Goal: Information Seeking & Learning: Understand process/instructions

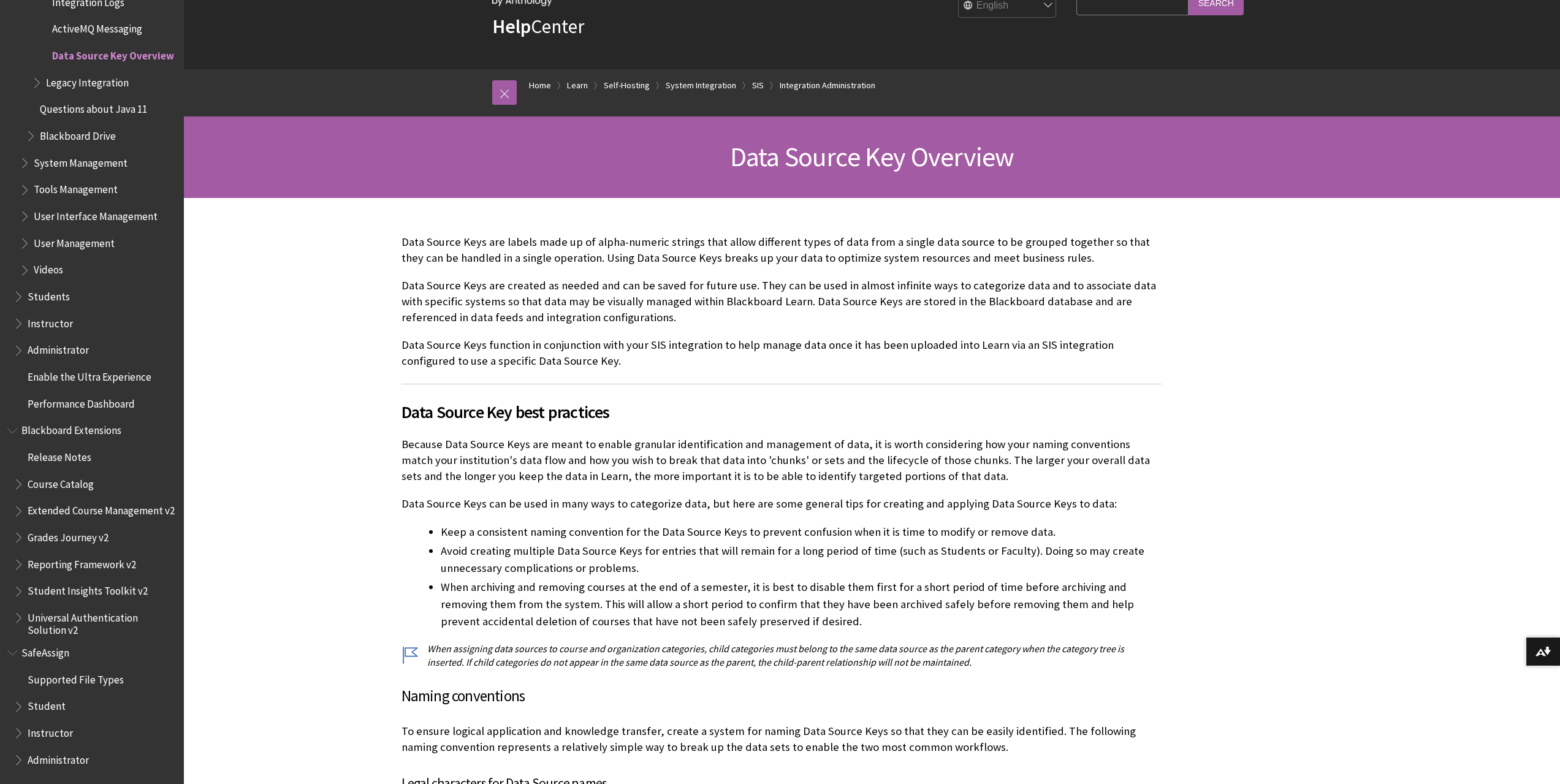
scroll to position [245, 0]
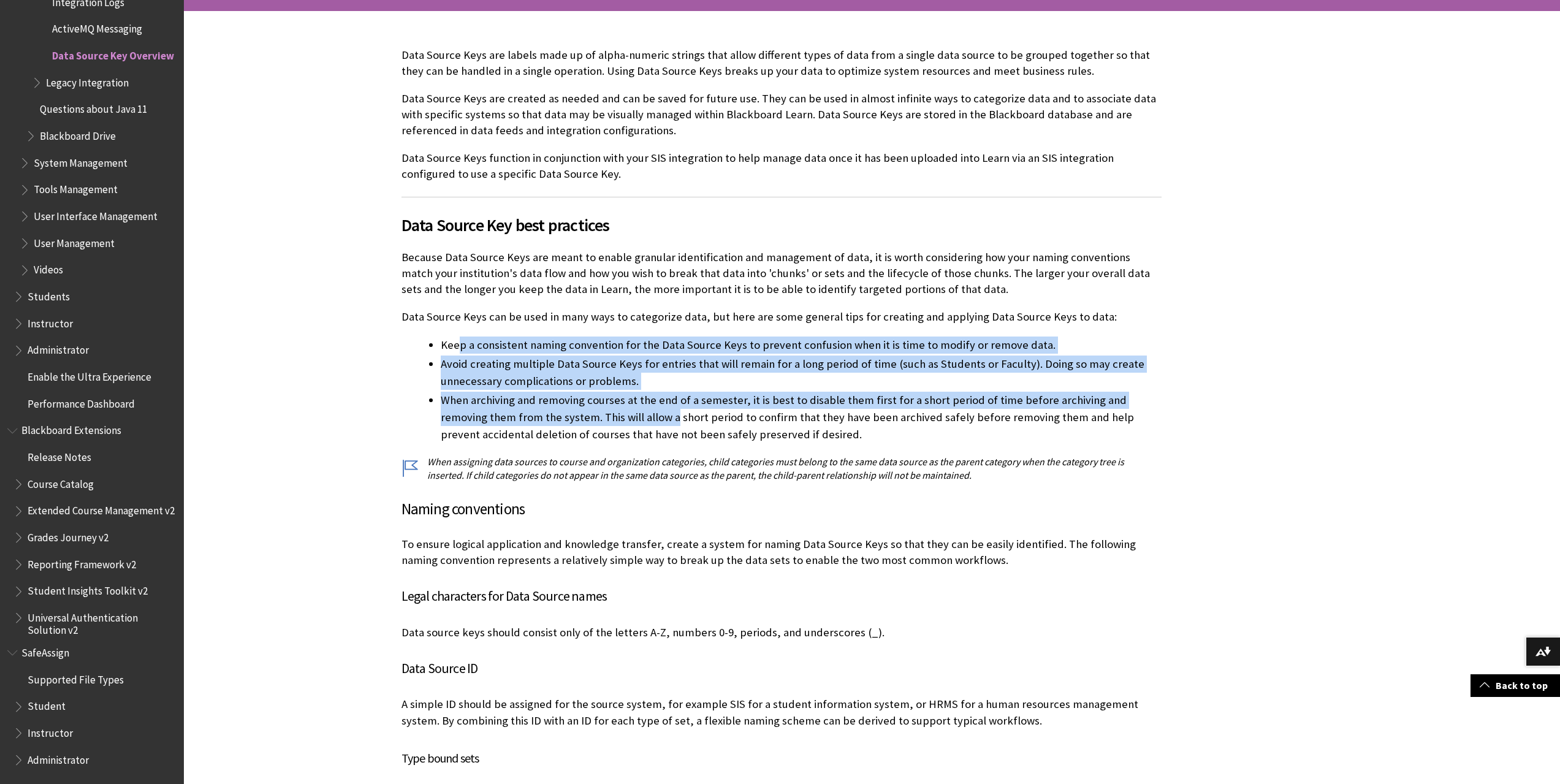
drag, startPoint x: 624, startPoint y: 413, endPoint x: 458, endPoint y: 339, distance: 181.7
click at [458, 339] on ul "Keep a consistent naming convention for the Data Source Keys to prevent confusi…" at bounding box center [782, 390] width 760 height 106
click at [458, 339] on li "Keep a consistent naming convention for the Data Source Keys to prevent confusi…" at bounding box center [801, 345] width 721 height 17
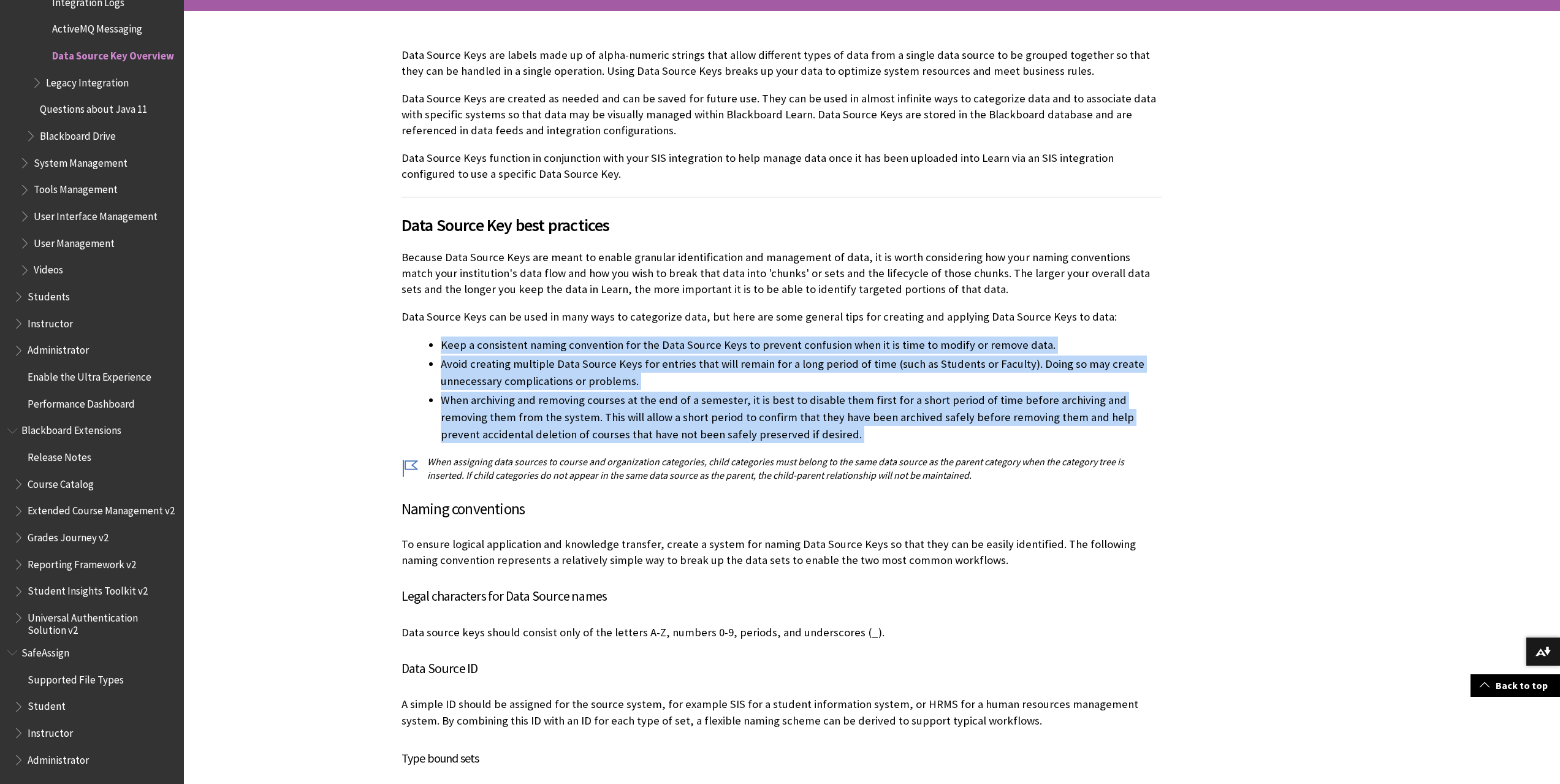
drag, startPoint x: 458, startPoint y: 339, endPoint x: 793, endPoint y: 432, distance: 347.7
click at [793, 432] on ul "Keep a consistent naming convention for the Data Source Keys to prevent confusi…" at bounding box center [782, 390] width 760 height 106
click at [793, 432] on li "When archiving and removing courses at the end of a semester, it is best to dis…" at bounding box center [801, 417] width 721 height 51
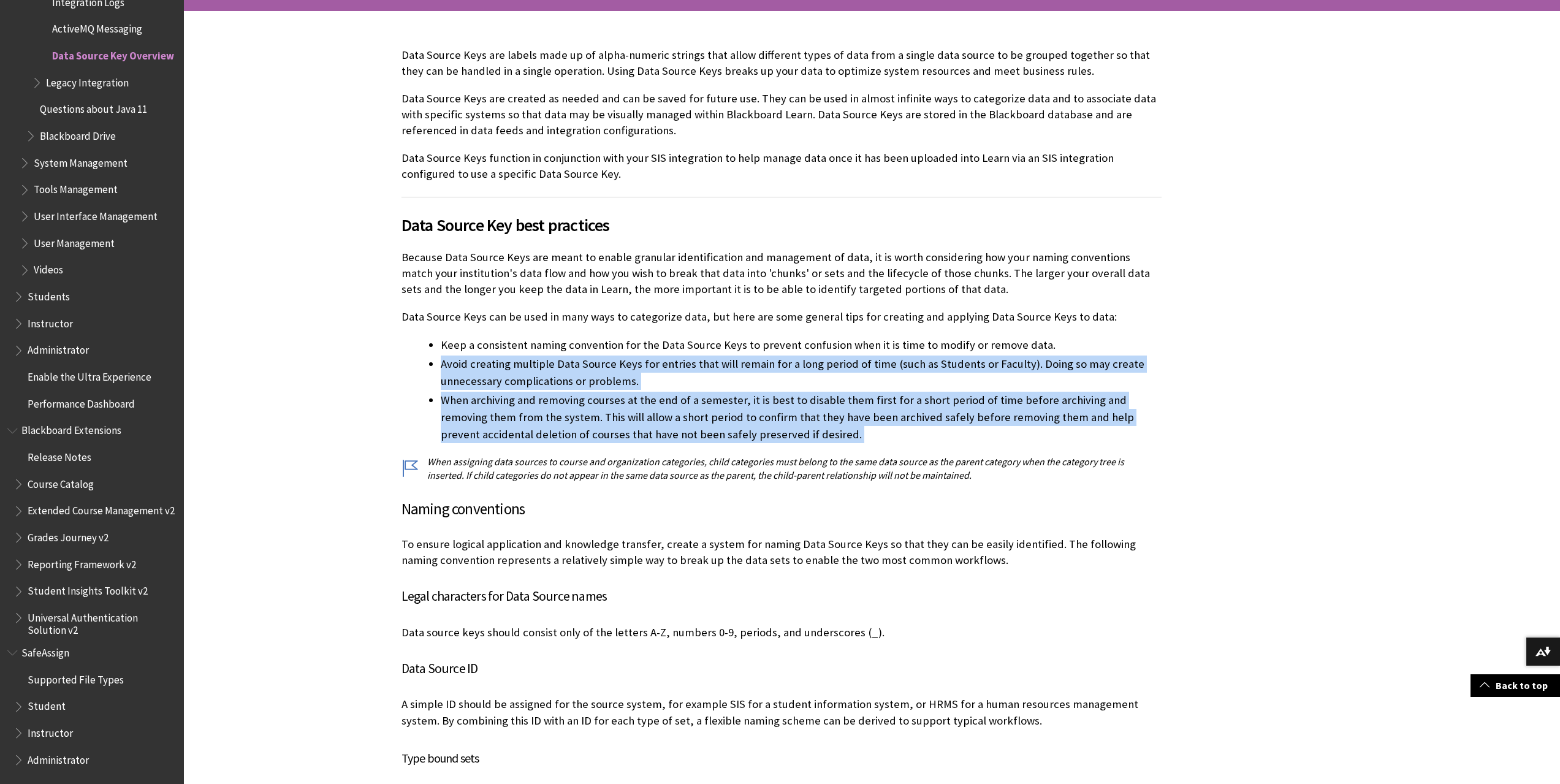
drag, startPoint x: 793, startPoint y: 432, endPoint x: 443, endPoint y: 362, distance: 356.9
click at [443, 362] on ul "Keep a consistent naming convention for the Data Source Keys to prevent confusi…" at bounding box center [782, 390] width 760 height 106
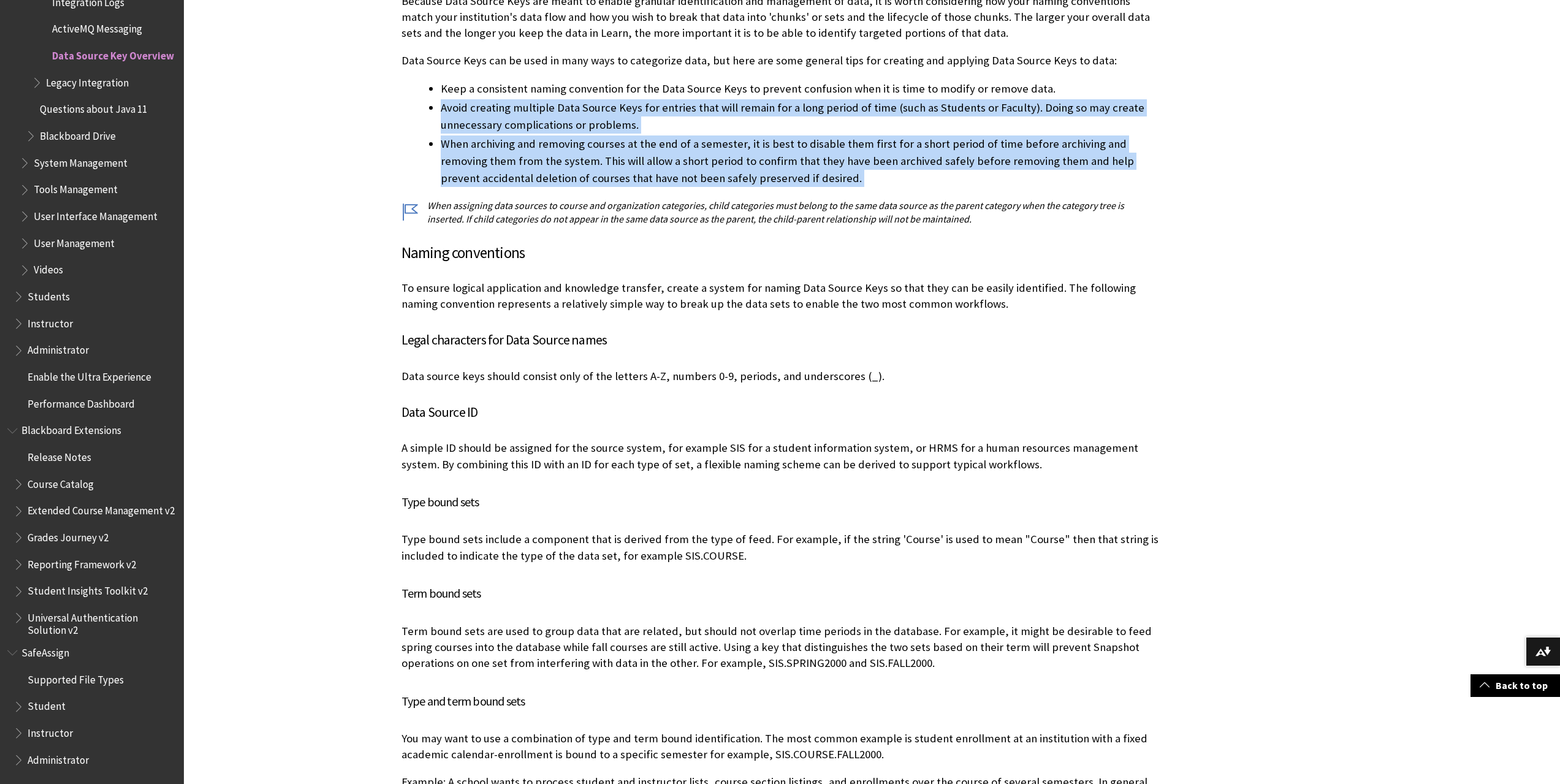
scroll to position [612, 0]
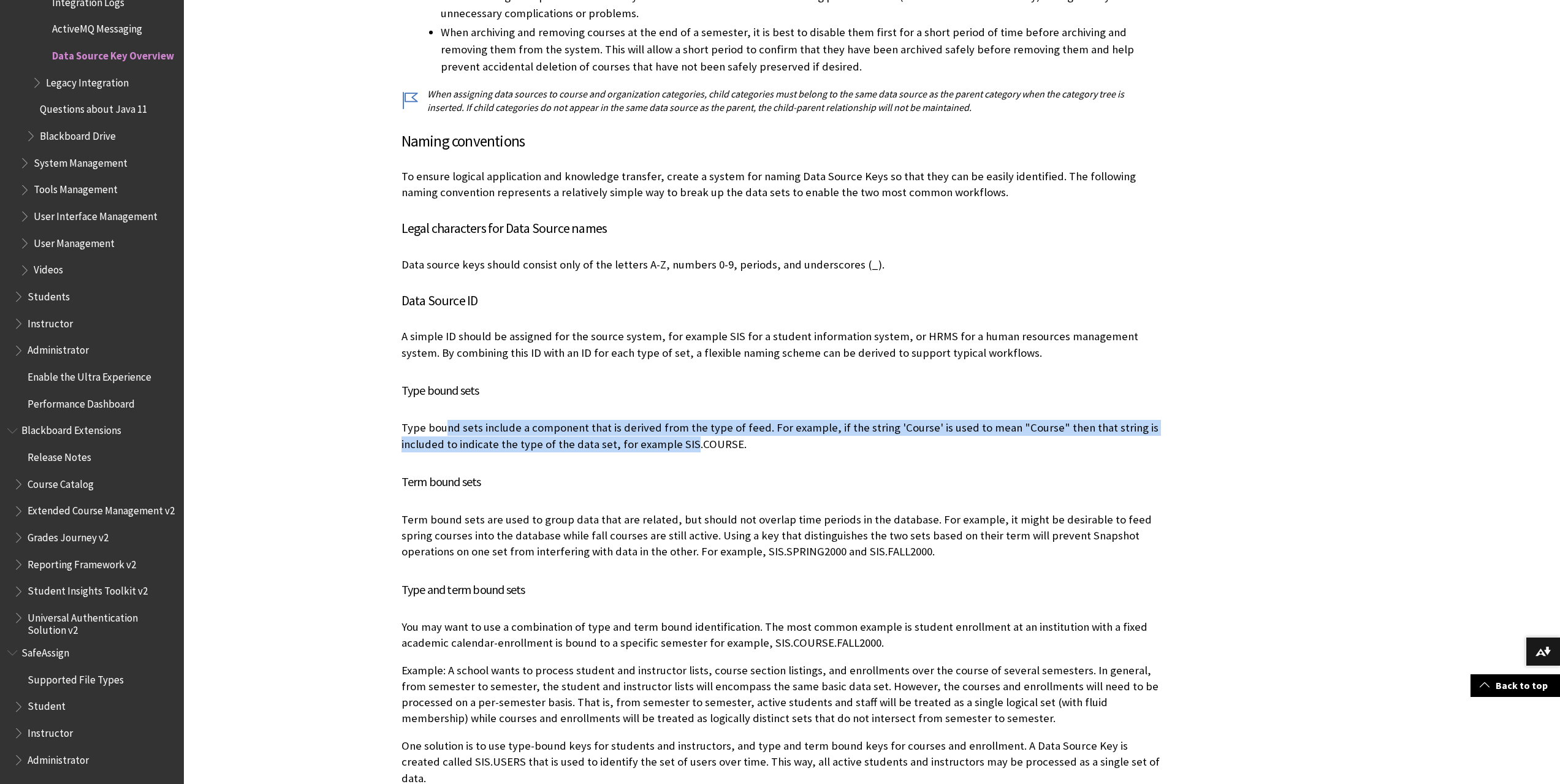
drag, startPoint x: 445, startPoint y: 436, endPoint x: 686, endPoint y: 438, distance: 241.0
click at [686, 438] on p "Type bound sets include a component that is derived from the type of feed. For …" at bounding box center [782, 436] width 760 height 32
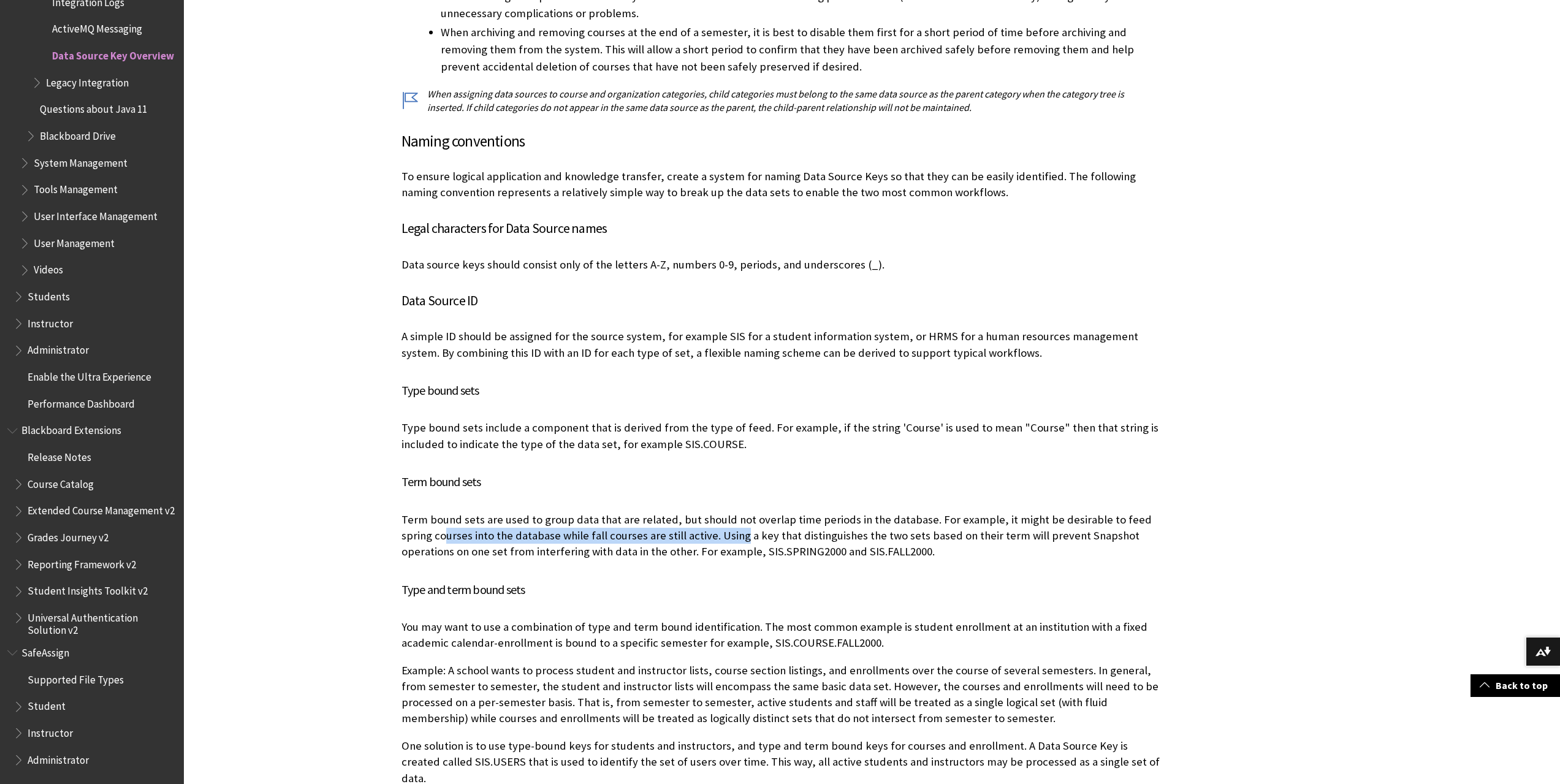
drag, startPoint x: 418, startPoint y: 530, endPoint x: 707, endPoint y: 543, distance: 289.3
click at [707, 543] on p "Term bound sets are used to group data that are related, but should not overlap…" at bounding box center [782, 536] width 760 height 49
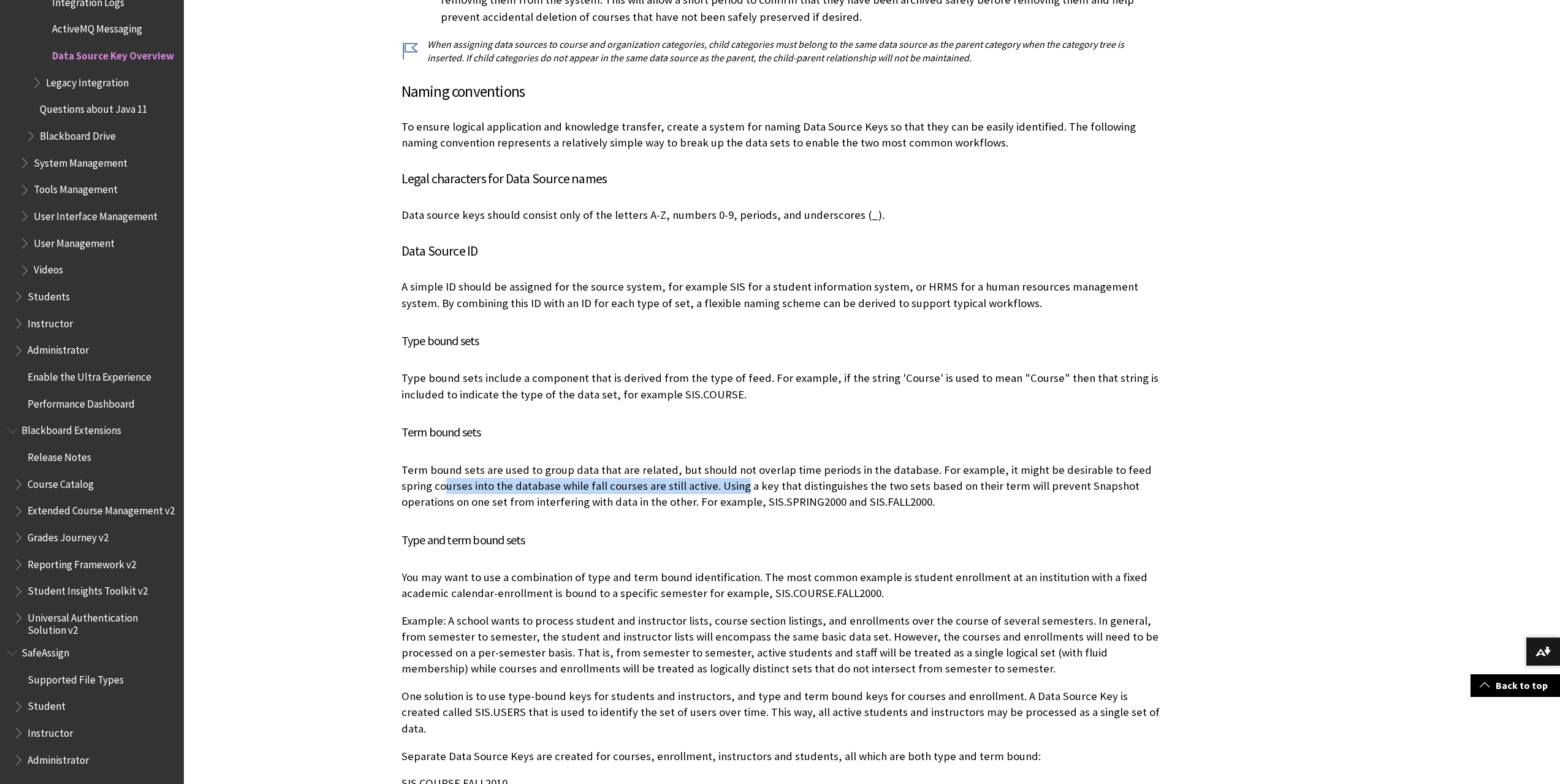
scroll to position [796, 0]
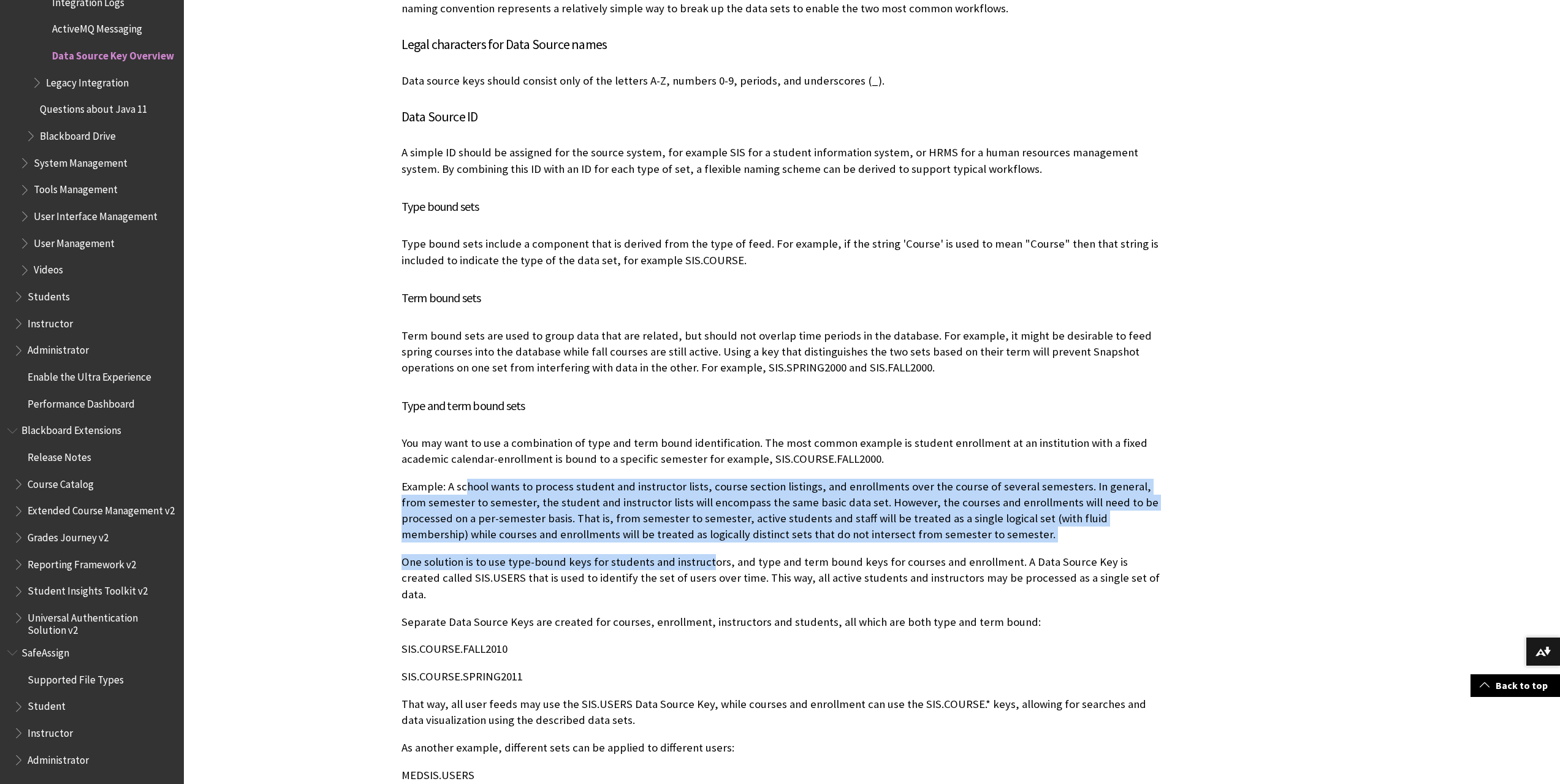
drag, startPoint x: 678, startPoint y: 545, endPoint x: 467, endPoint y: 474, distance: 222.6
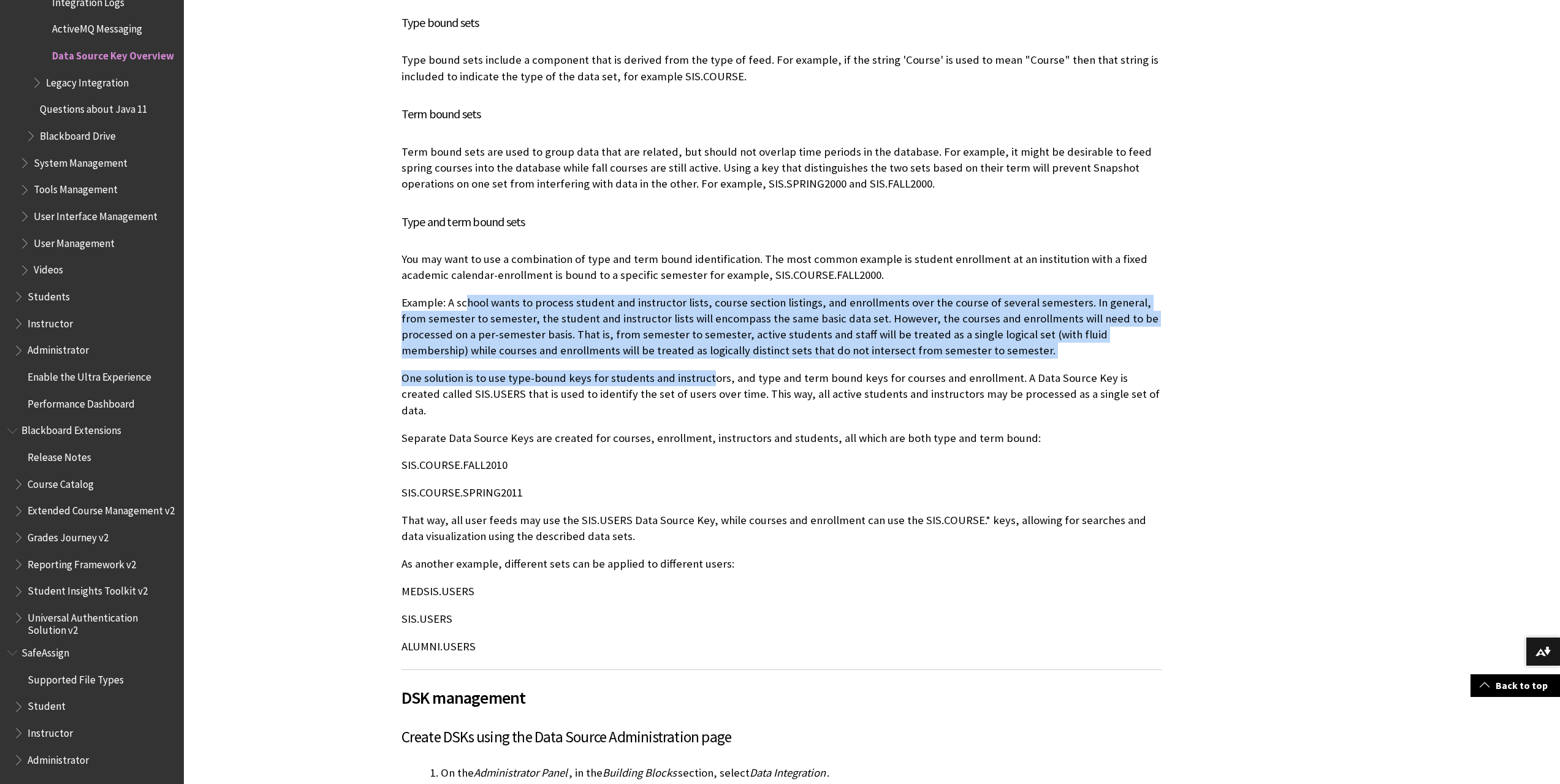
scroll to position [1164, 0]
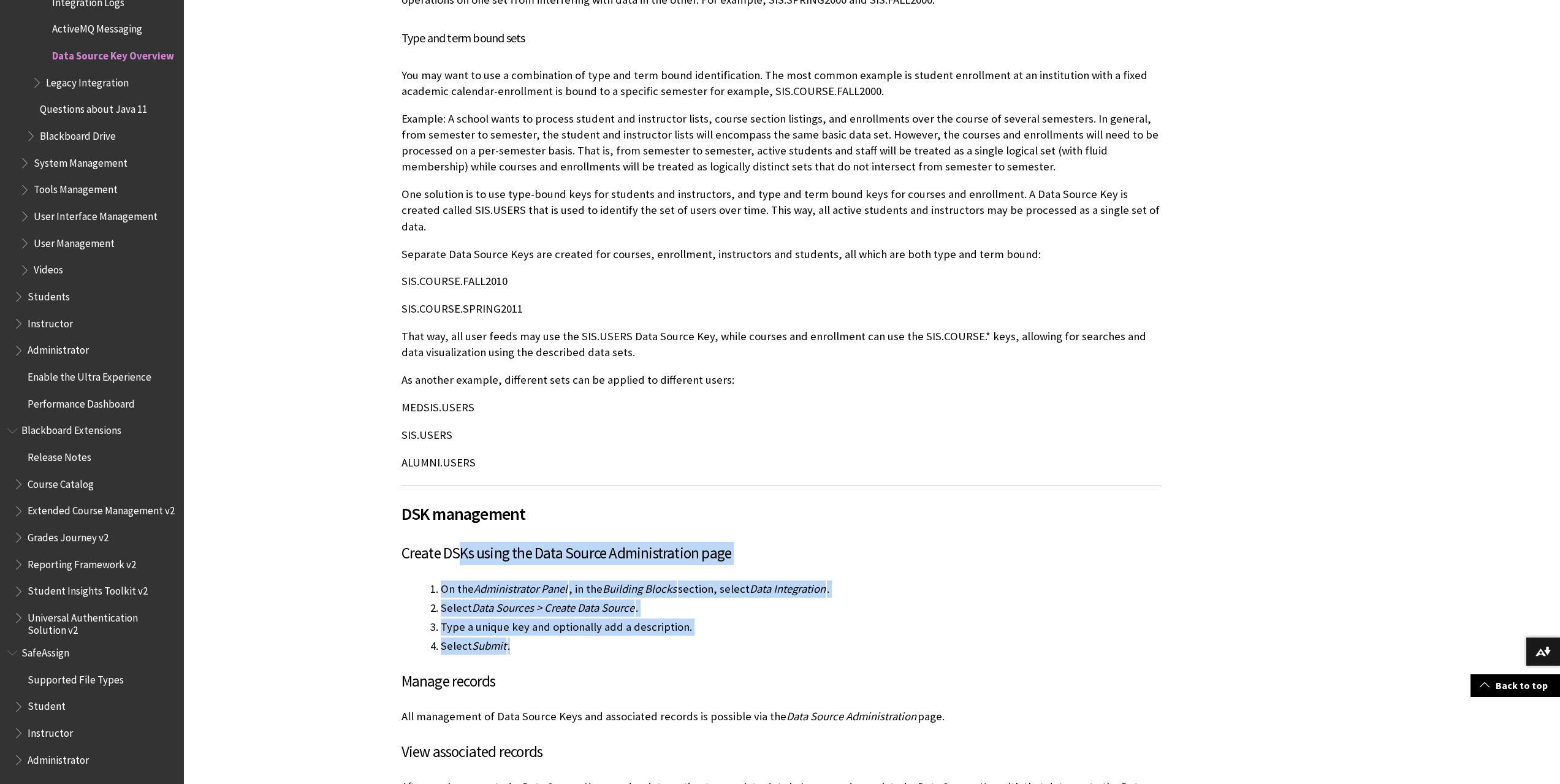
drag, startPoint x: 456, startPoint y: 542, endPoint x: 578, endPoint y: 628, distance: 149.3
click at [578, 628] on div "Data Source Keys are labels made up of alpha-numeric strings that allow differe…" at bounding box center [782, 435] width 760 height 2614
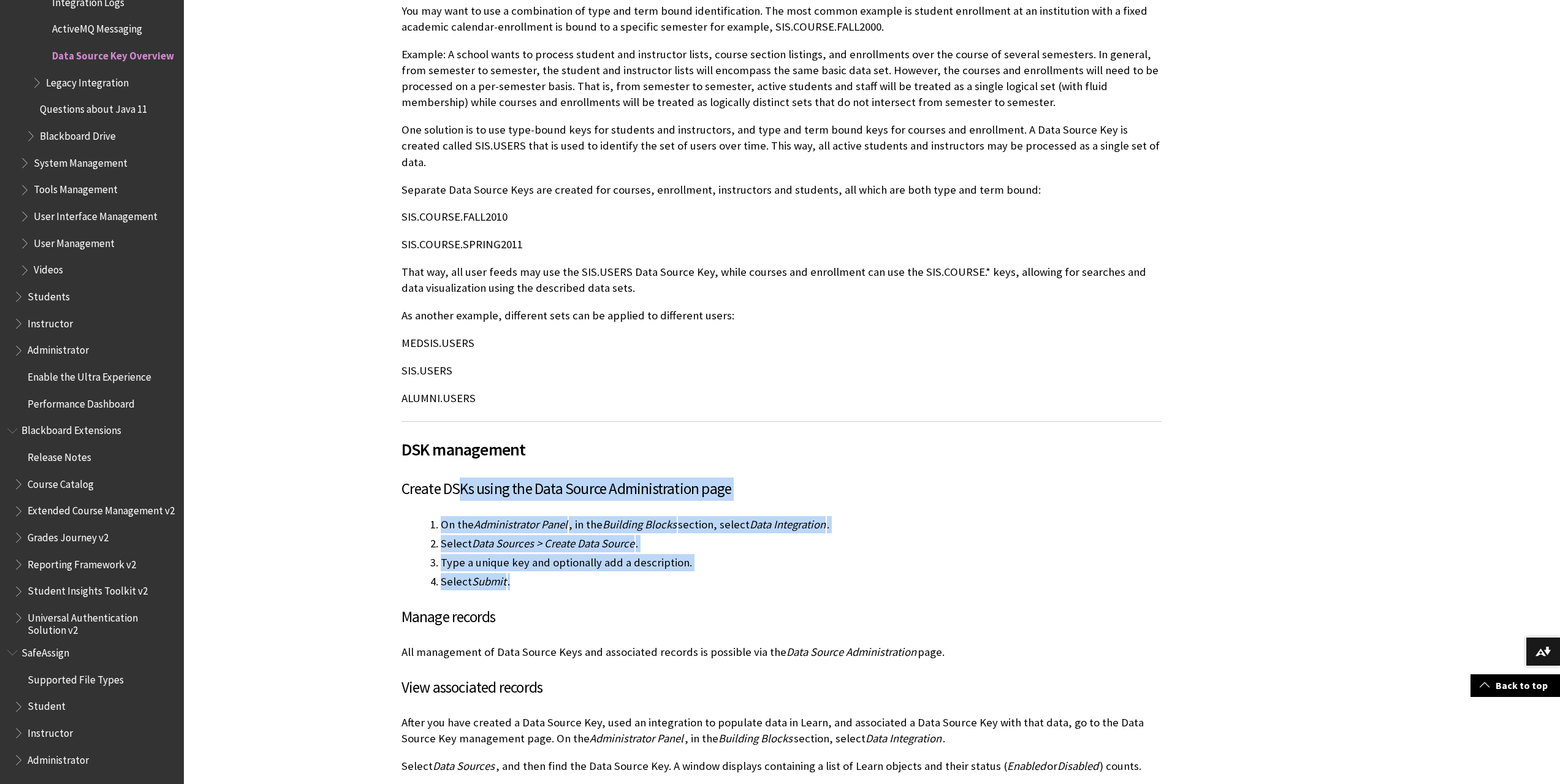
scroll to position [1410, 0]
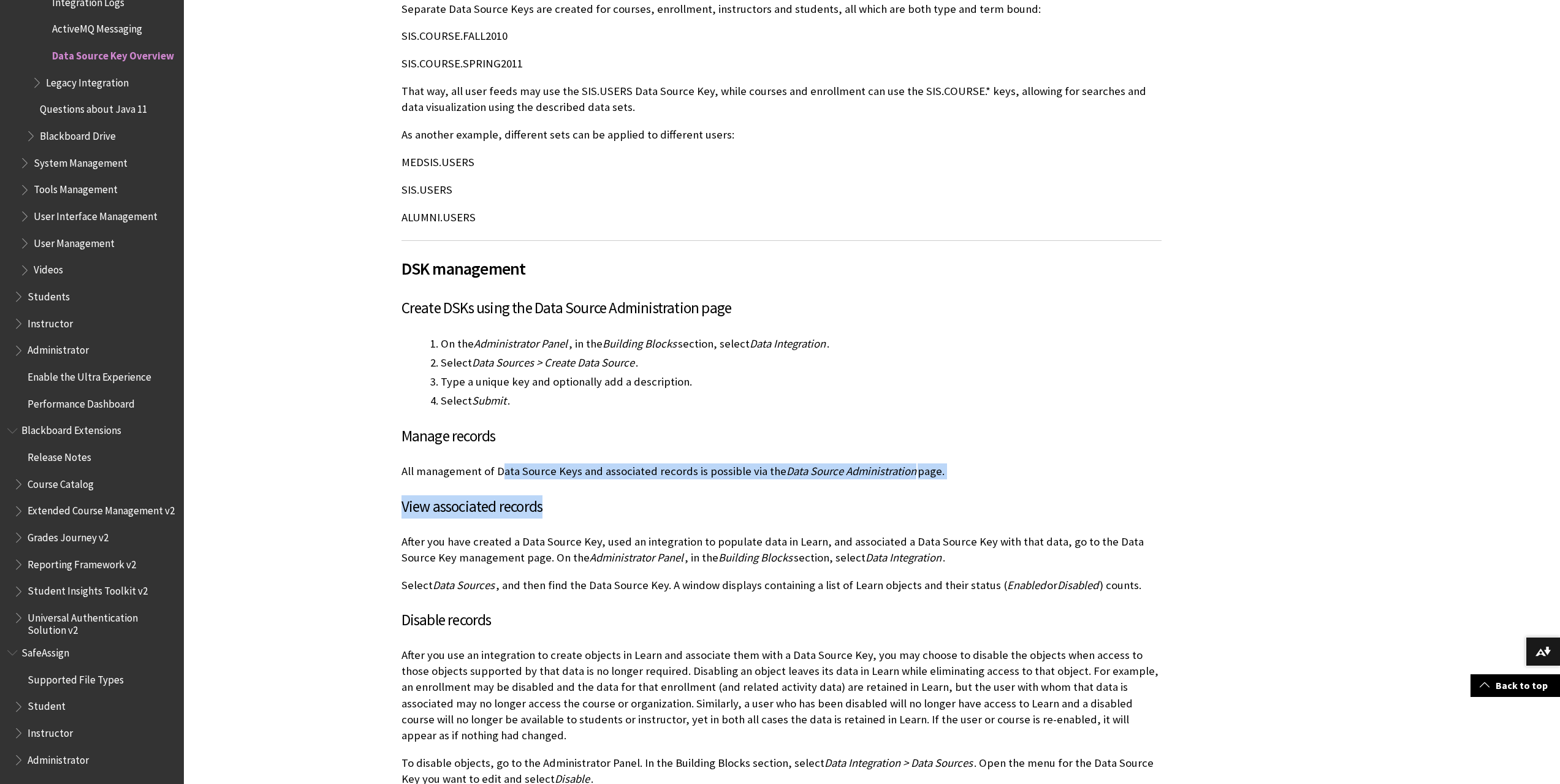
drag, startPoint x: 504, startPoint y: 458, endPoint x: 830, endPoint y: 470, distance: 326.2
click at [830, 470] on div "Data Source Keys are labels made up of alpha-numeric strings that allow differe…" at bounding box center [782, 190] width 760 height 2614
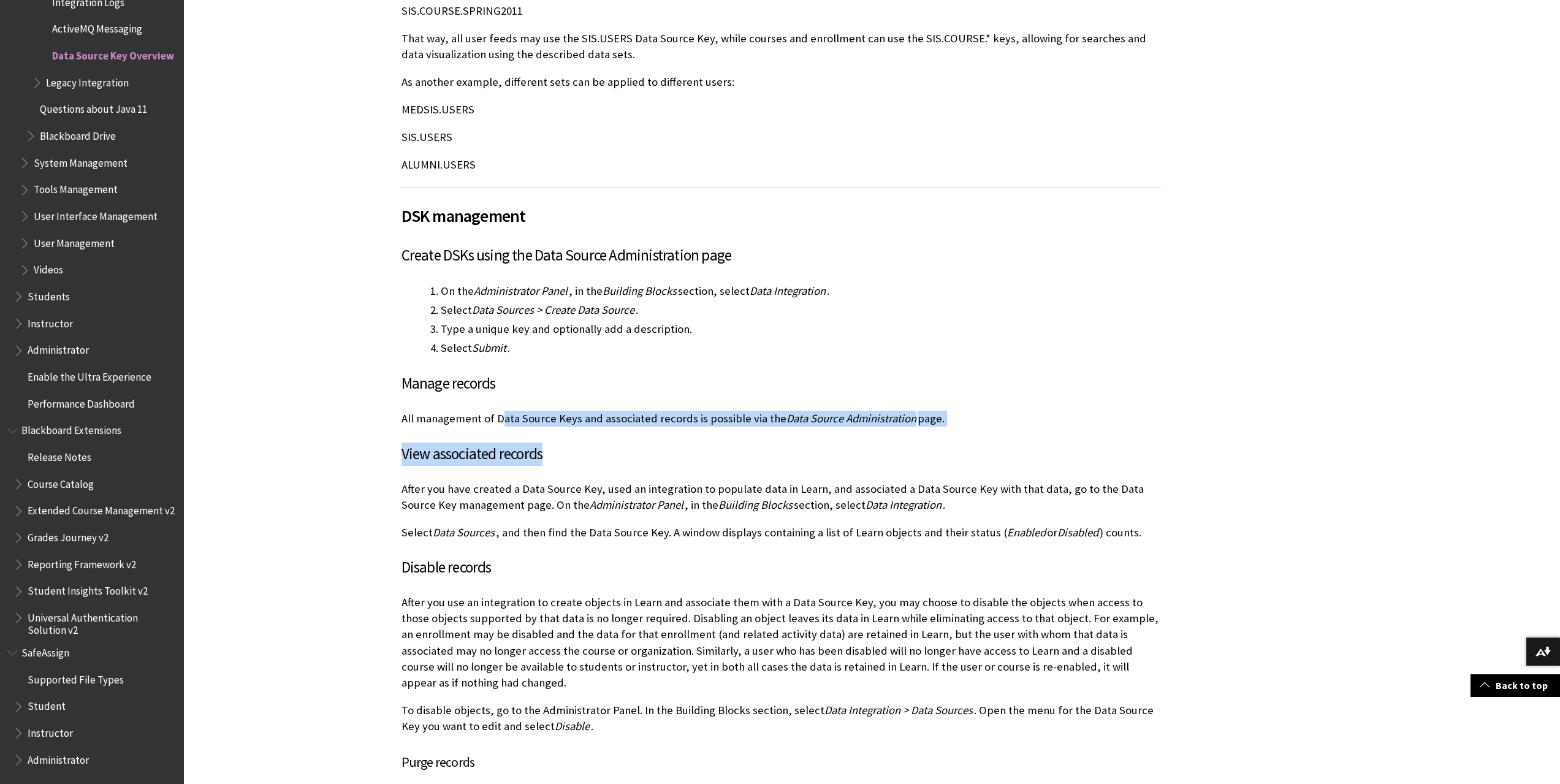
scroll to position [1532, 0]
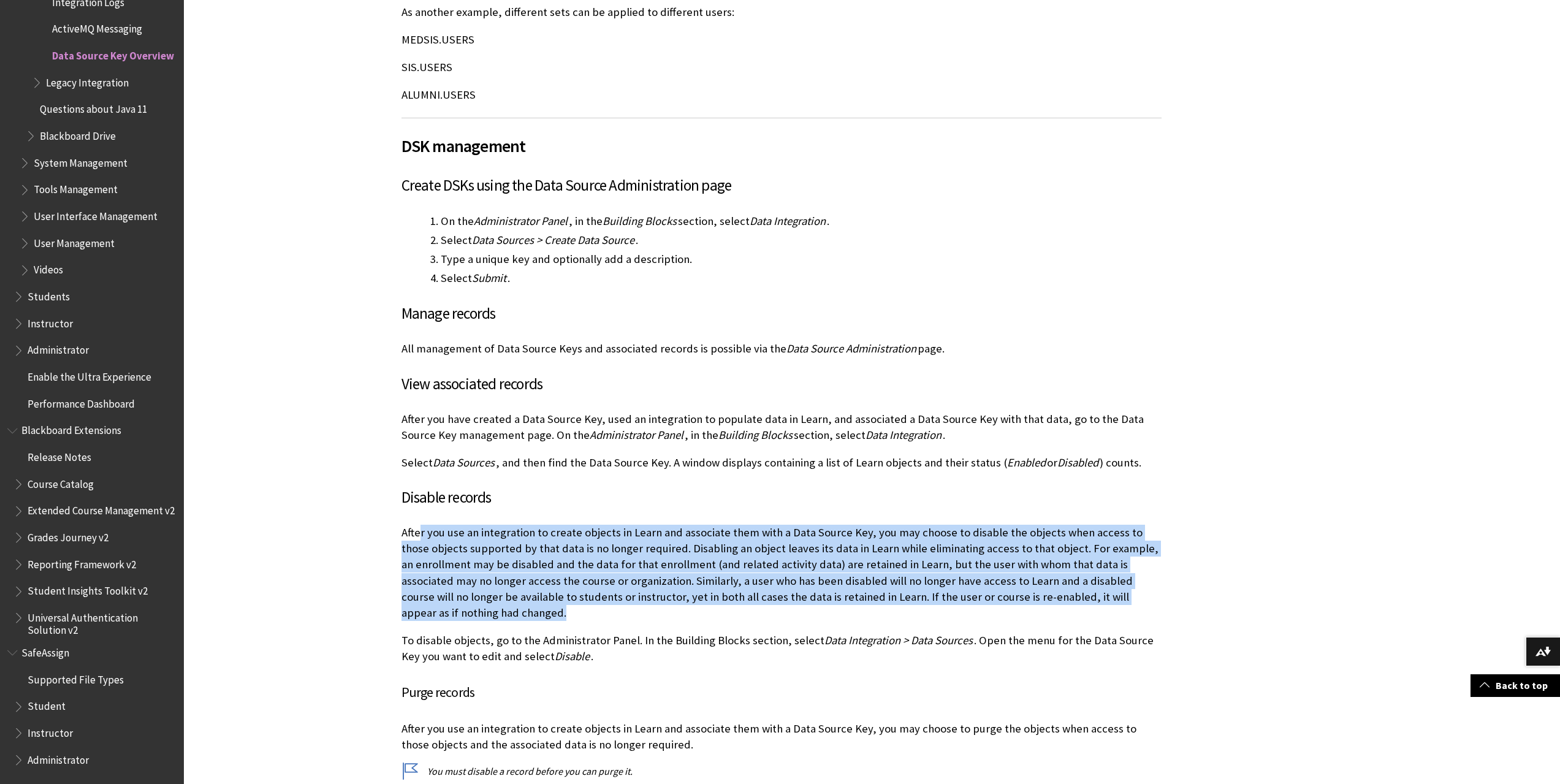
drag, startPoint x: 753, startPoint y: 591, endPoint x: 417, endPoint y: 519, distance: 343.6
click at [417, 524] on p "After you use an integration to create objects in Learn and associate them with…" at bounding box center [782, 572] width 760 height 96
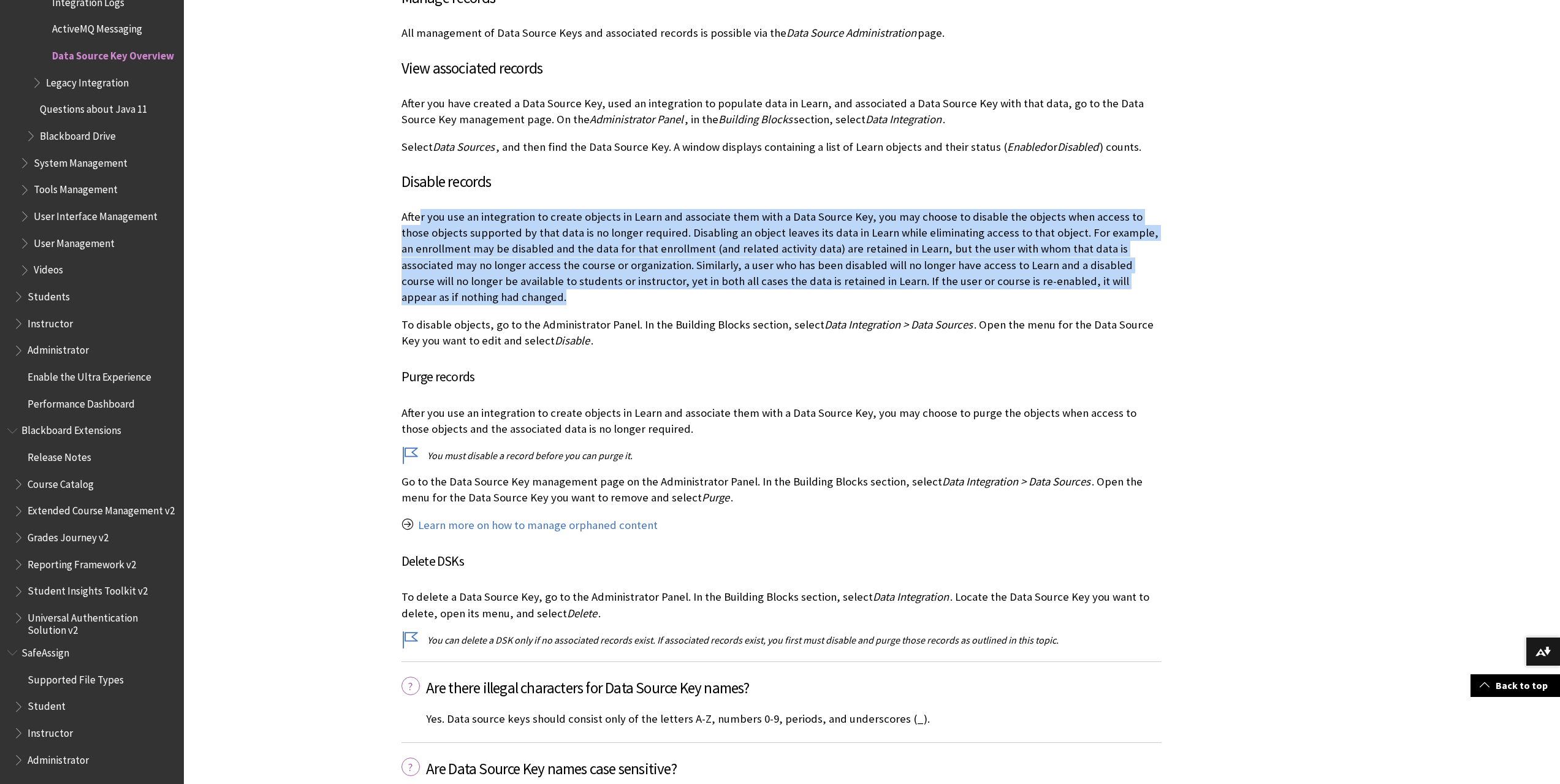
scroll to position [2022, 0]
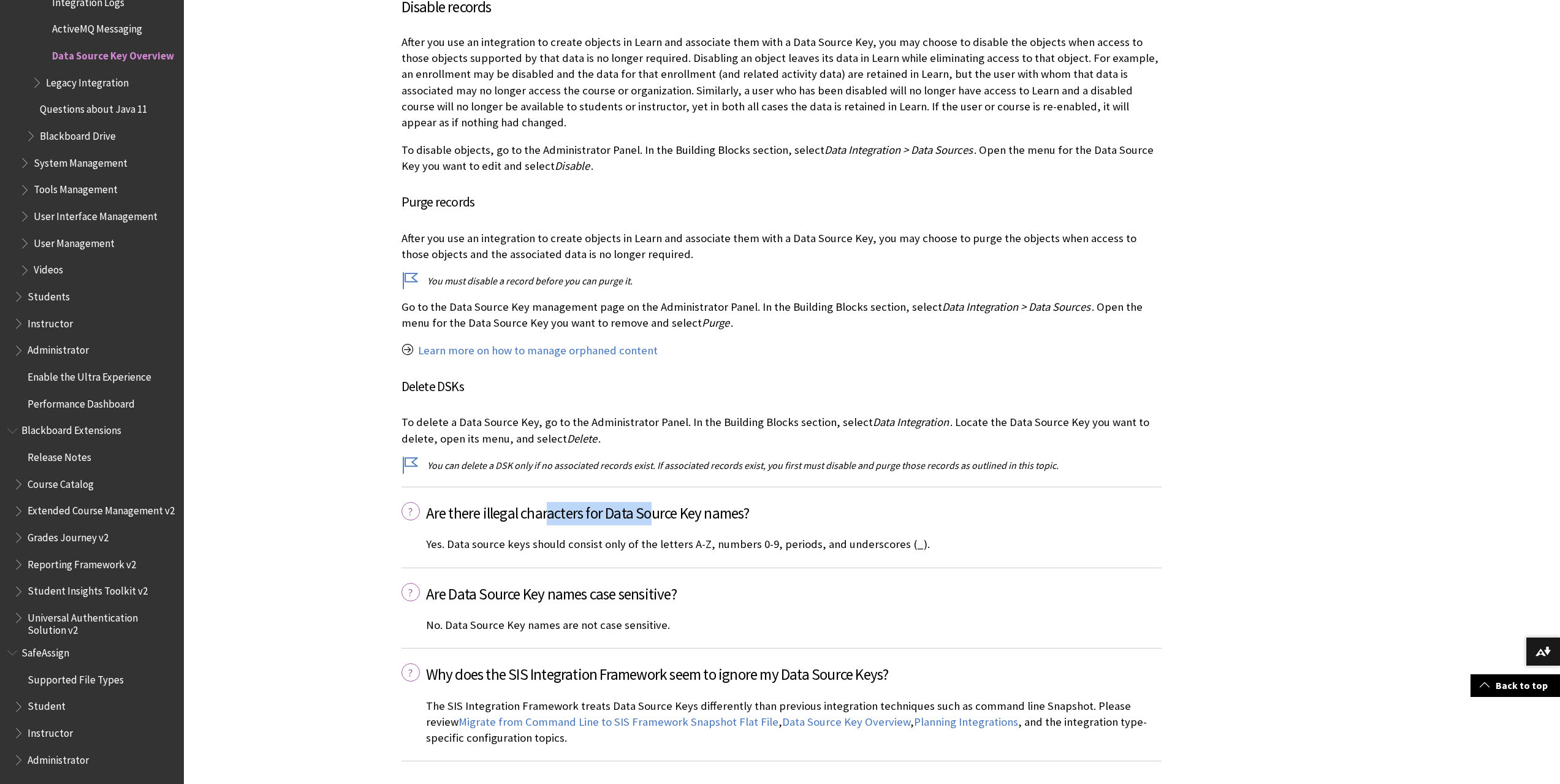
drag, startPoint x: 653, startPoint y: 502, endPoint x: 546, endPoint y: 495, distance: 107.2
click at [546, 502] on span "Are there illegal characters for Data Source Key names?" at bounding box center [793, 513] width 736 height 23
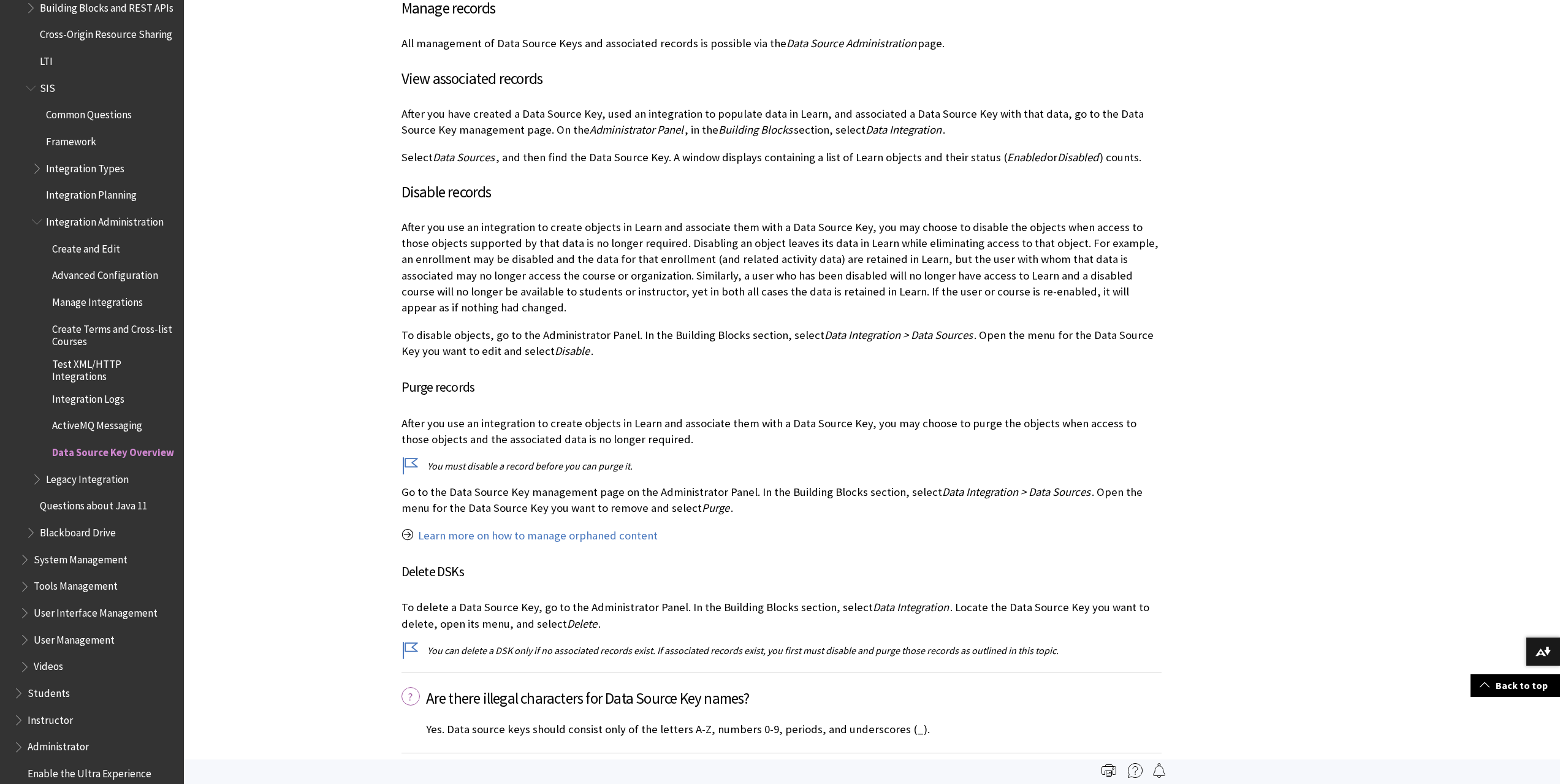
scroll to position [1655, 0]
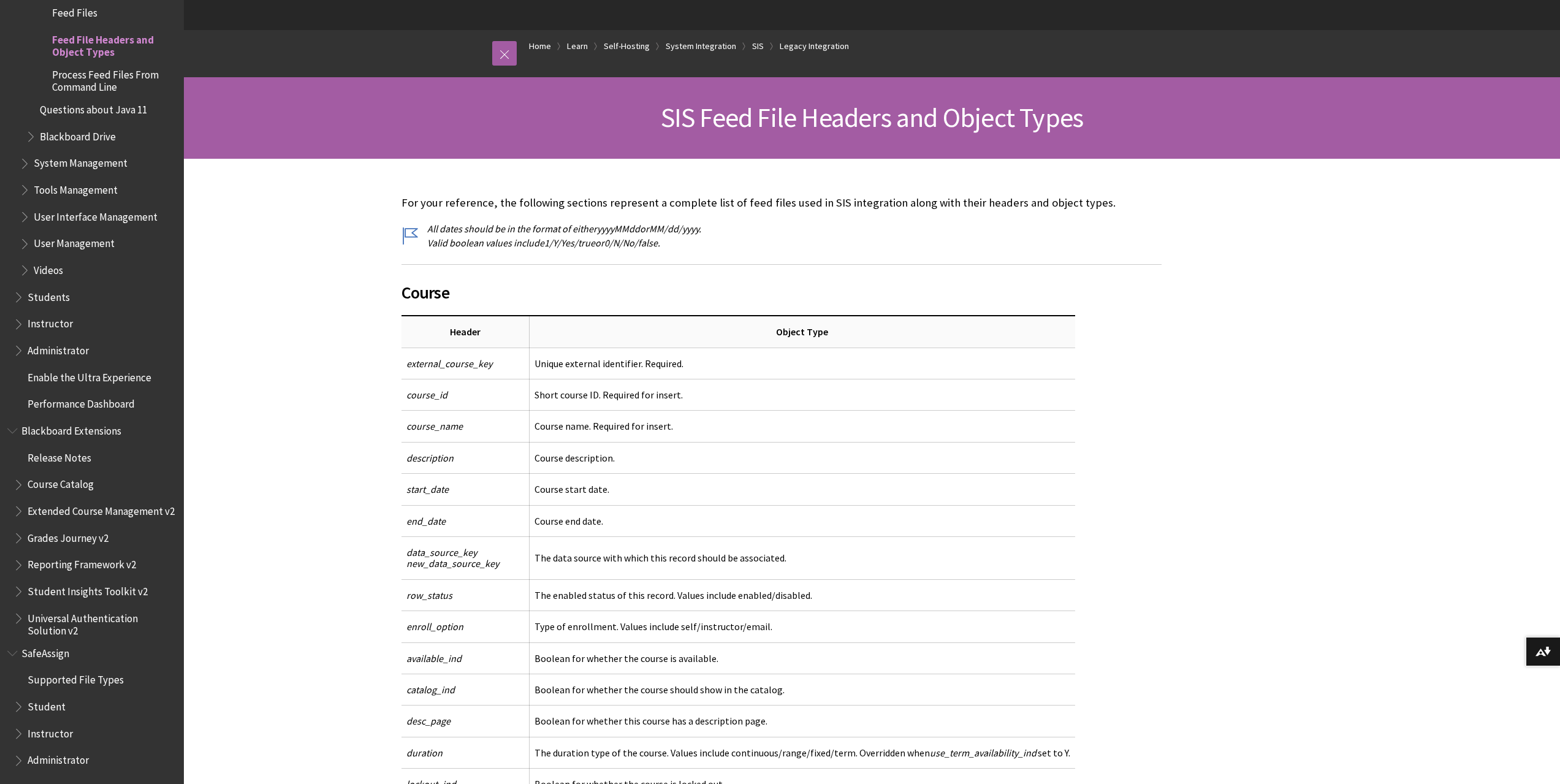
scroll to position [245, 0]
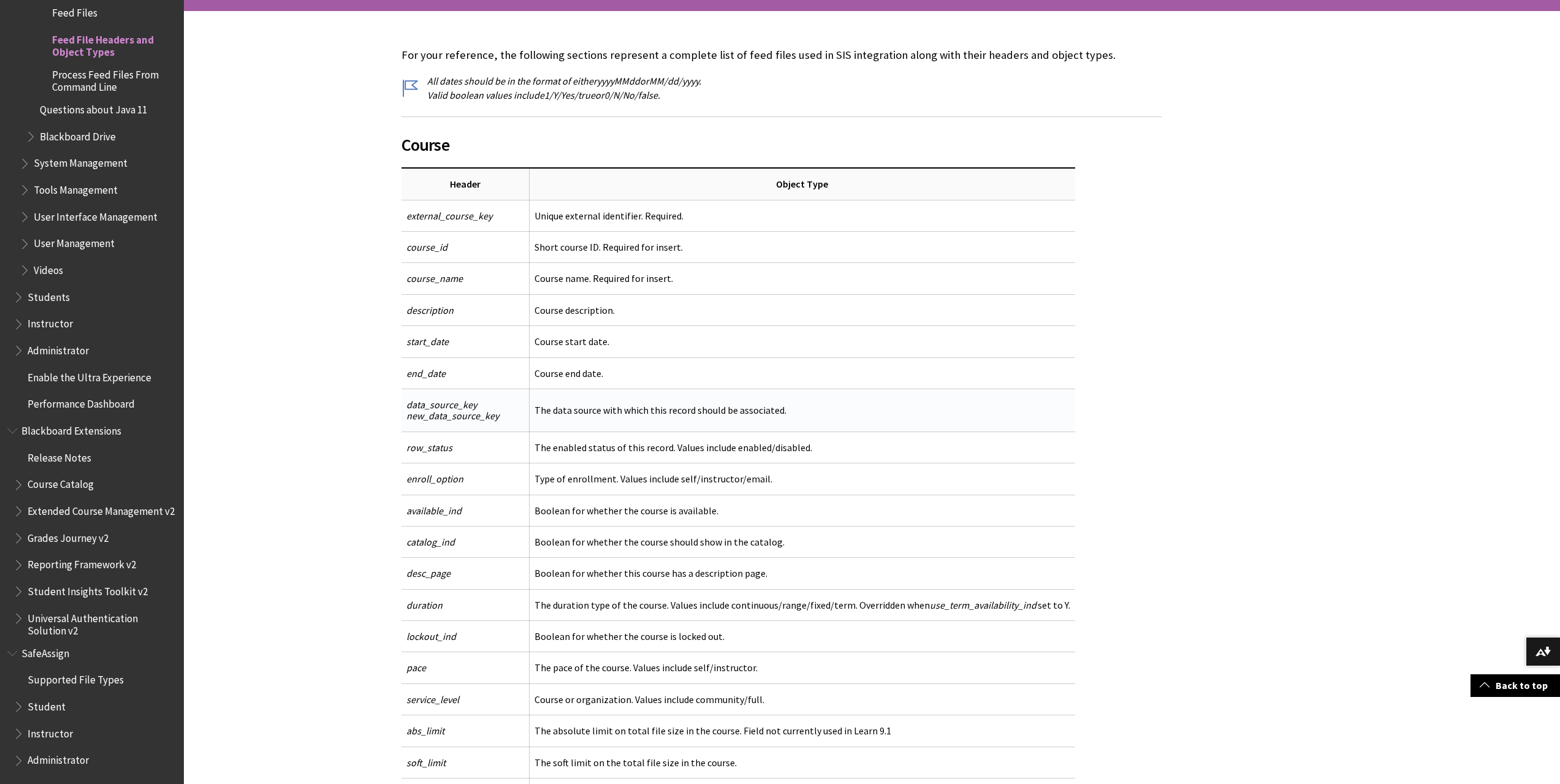
drag, startPoint x: 499, startPoint y: 416, endPoint x: 402, endPoint y: 402, distance: 98.0
click at [402, 402] on td "data_source_key new_data_source_key" at bounding box center [465, 409] width 128 height 43
copy span "data_source_key new_data_source_key"
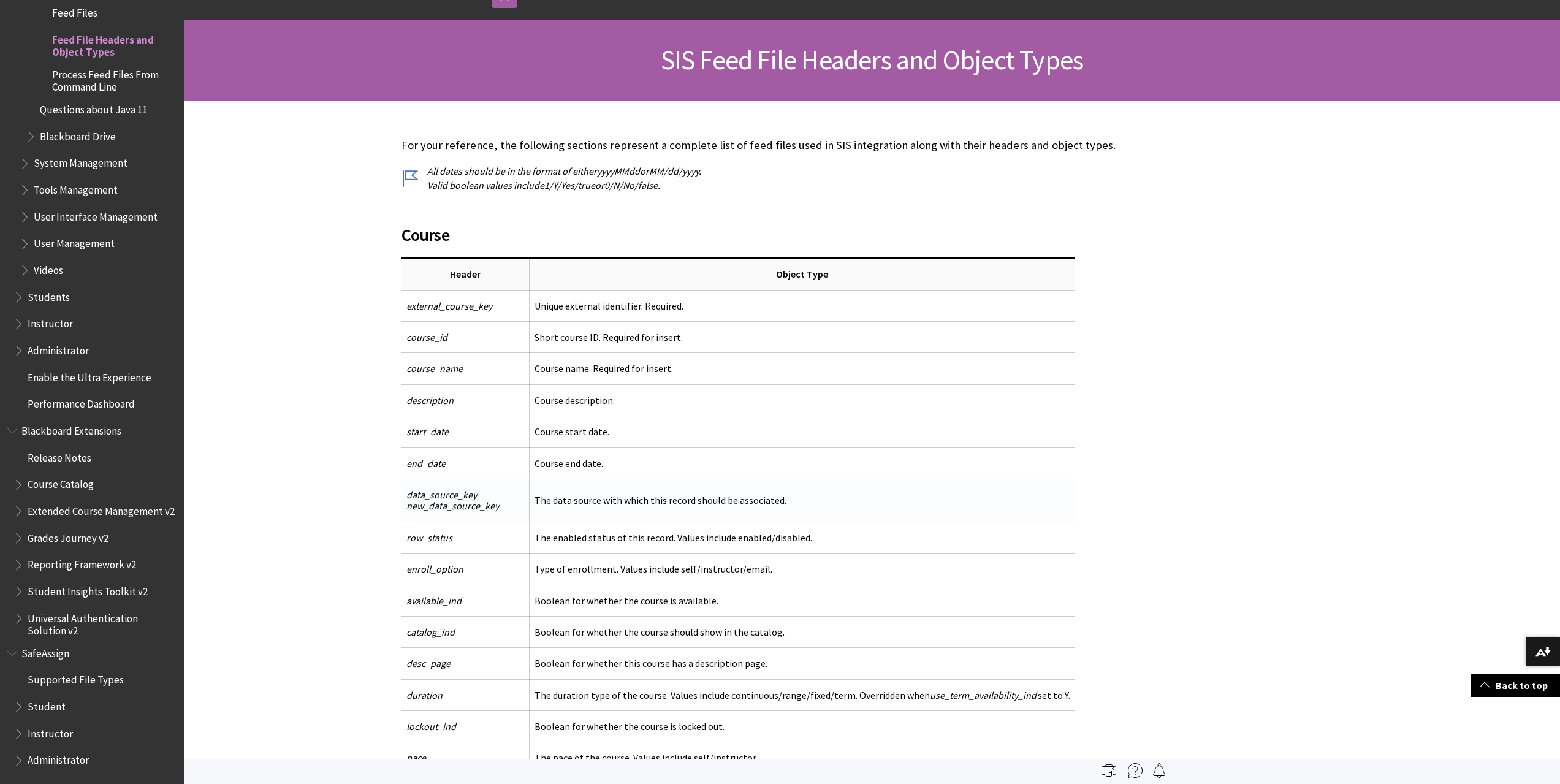
scroll to position [122, 0]
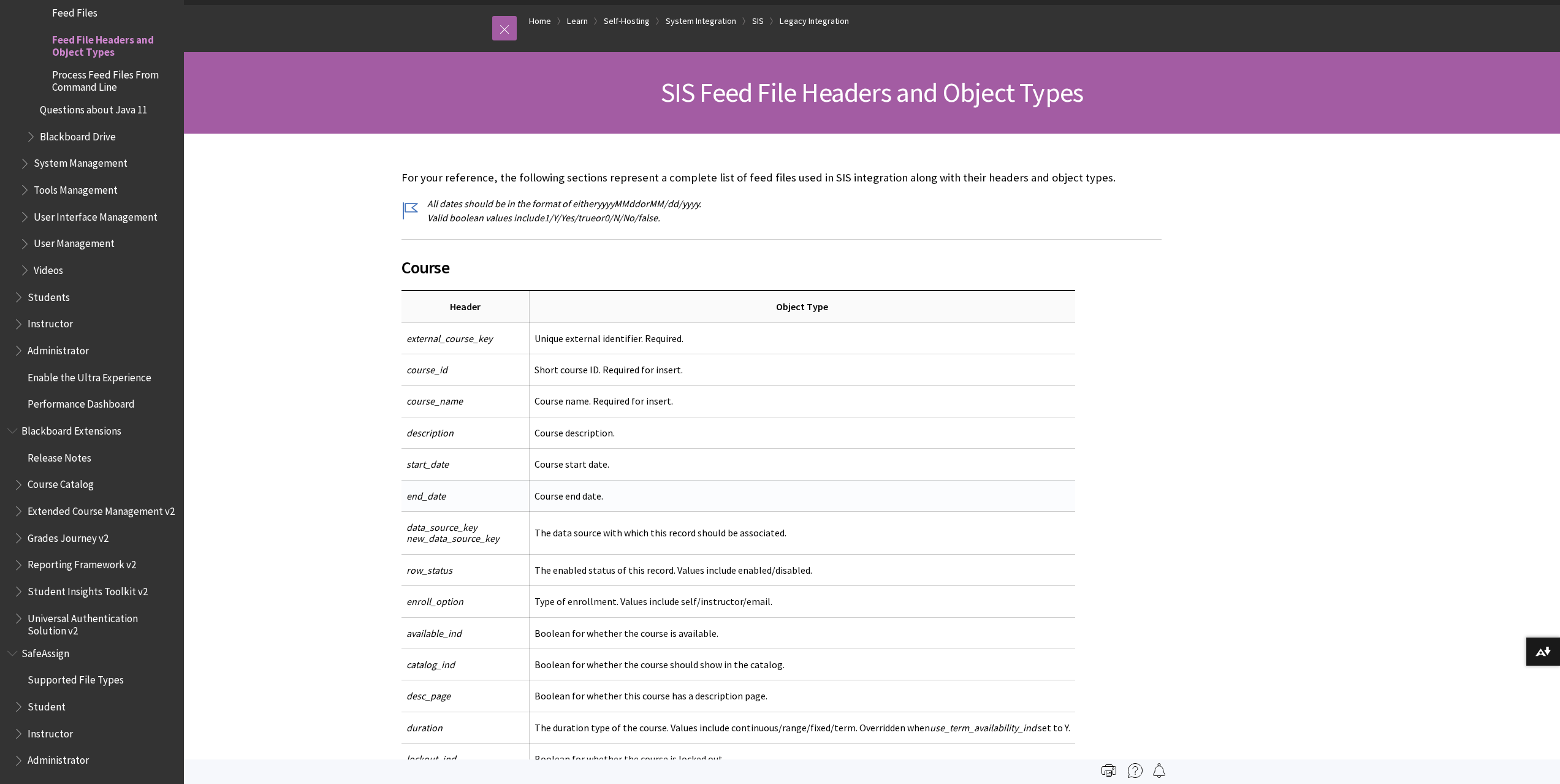
click at [630, 484] on td "Course end date." at bounding box center [802, 496] width 546 height 32
drag, startPoint x: 494, startPoint y: 541, endPoint x: 404, endPoint y: 530, distance: 90.7
click at [404, 530] on td "data_source_key new_data_source_key" at bounding box center [465, 532] width 128 height 43
click at [419, 530] on span "data_source_key new_data_source_key" at bounding box center [452, 532] width 93 height 23
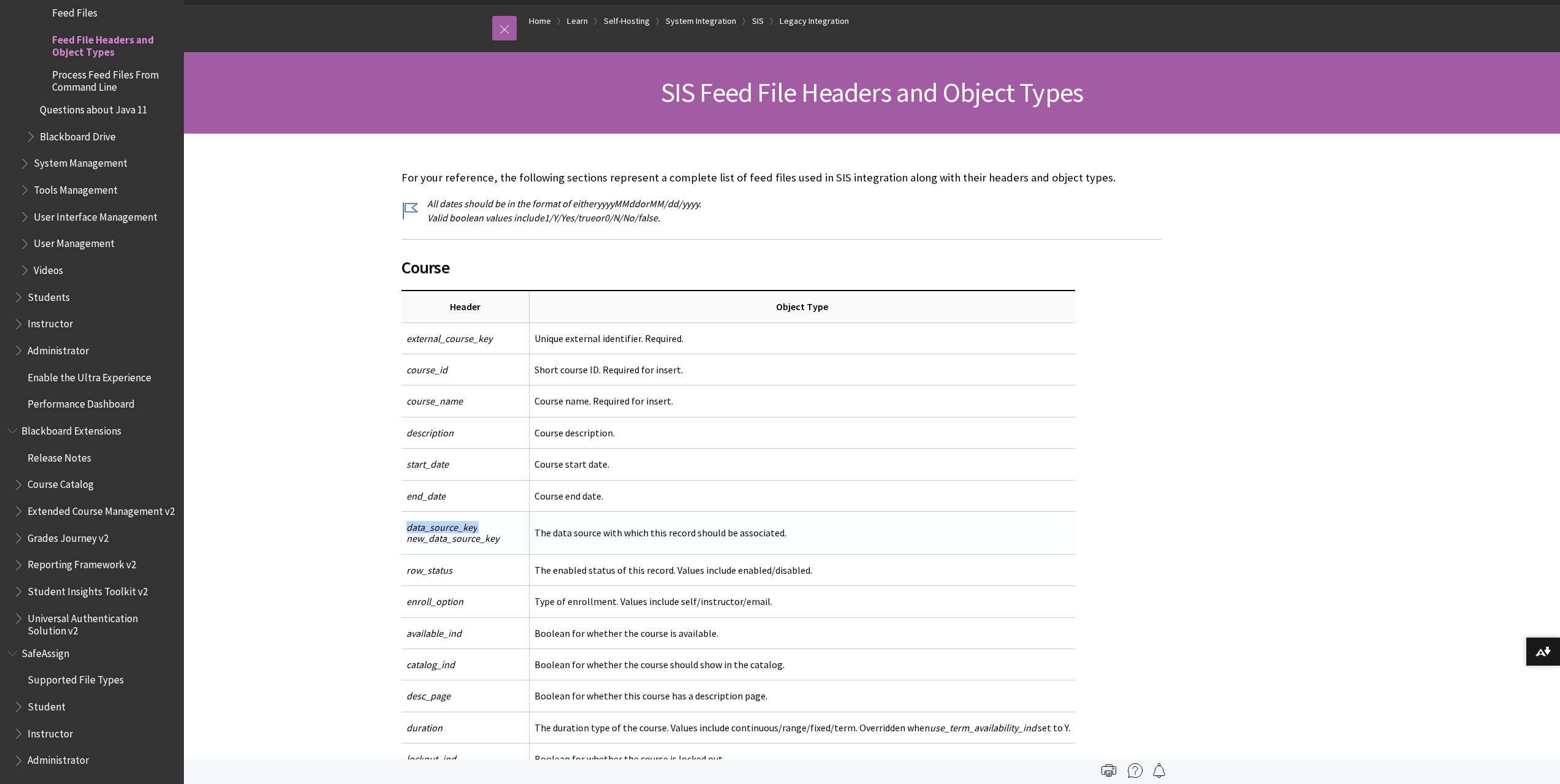
click at [419, 530] on span "data_source_key new_data_source_key" at bounding box center [452, 532] width 93 height 23
click at [483, 537] on span "data_source_key new_data_source_key" at bounding box center [452, 532] width 93 height 23
drag, startPoint x: 500, startPoint y: 540, endPoint x: 404, endPoint y: 532, distance: 96.3
click at [404, 532] on td "data_source_key new_data_source_key" at bounding box center [465, 532] width 128 height 43
copy span "data_source_key new_data_source_key"
